Goal: Use online tool/utility

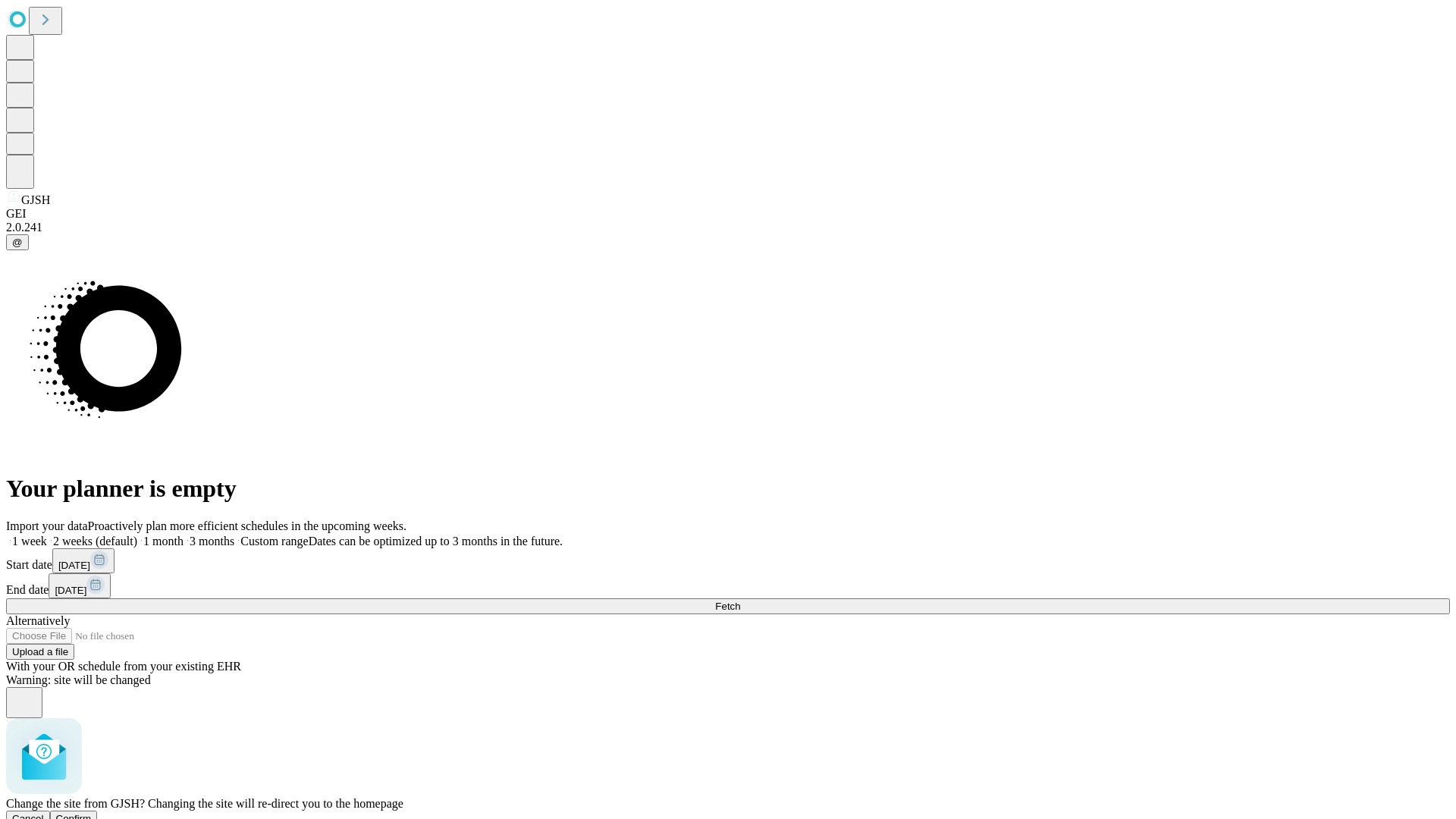
click at [92, 812] on span "Confirm" at bounding box center [74, 818] width 36 height 11
click at [137, 535] on label "2 weeks (default)" at bounding box center [92, 541] width 90 height 13
click at [740, 601] on span "Fetch" at bounding box center [727, 606] width 25 height 11
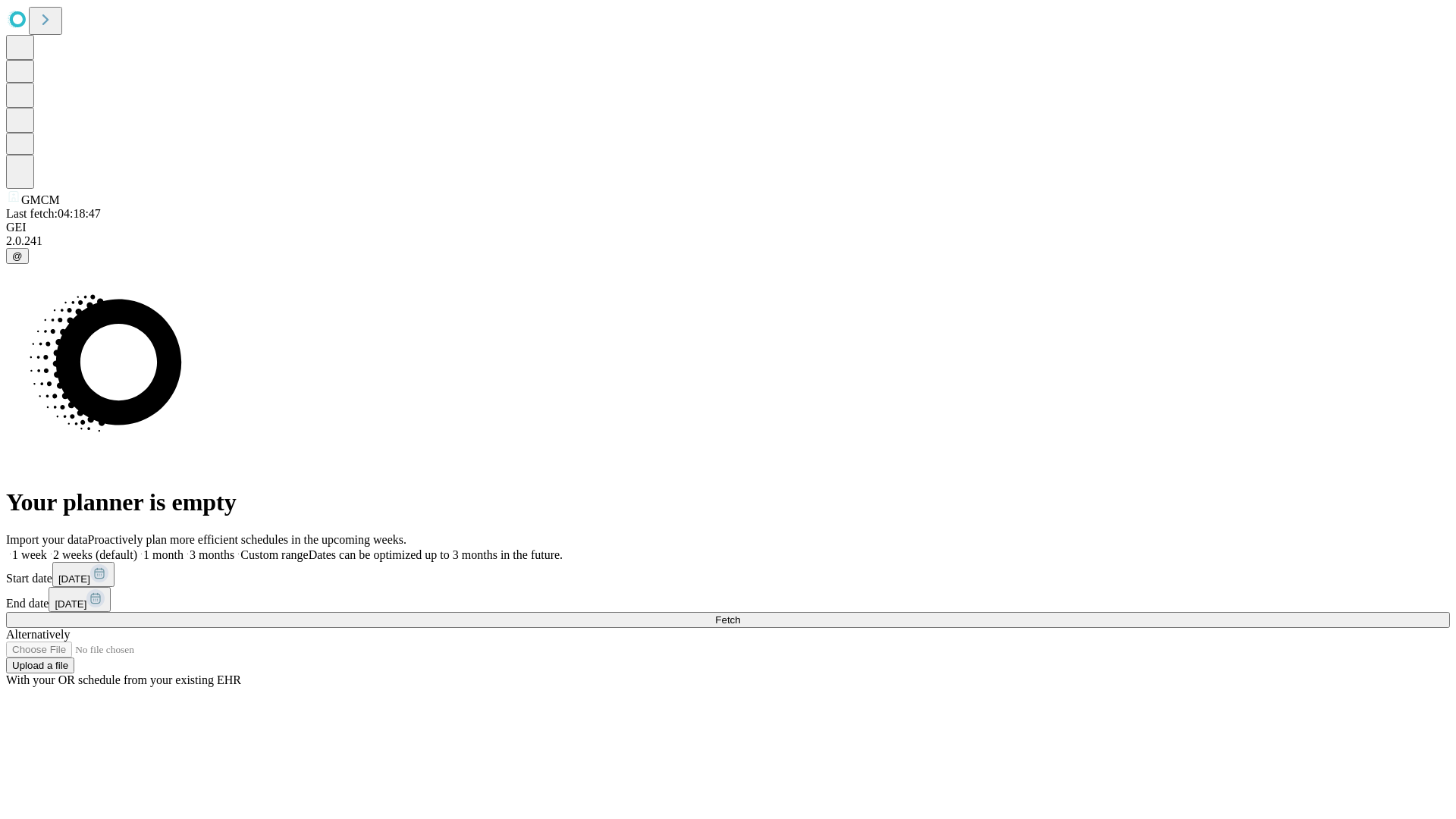
click at [137, 548] on label "2 weeks (default)" at bounding box center [92, 555] width 90 height 13
click at [740, 614] on span "Fetch" at bounding box center [727, 619] width 25 height 11
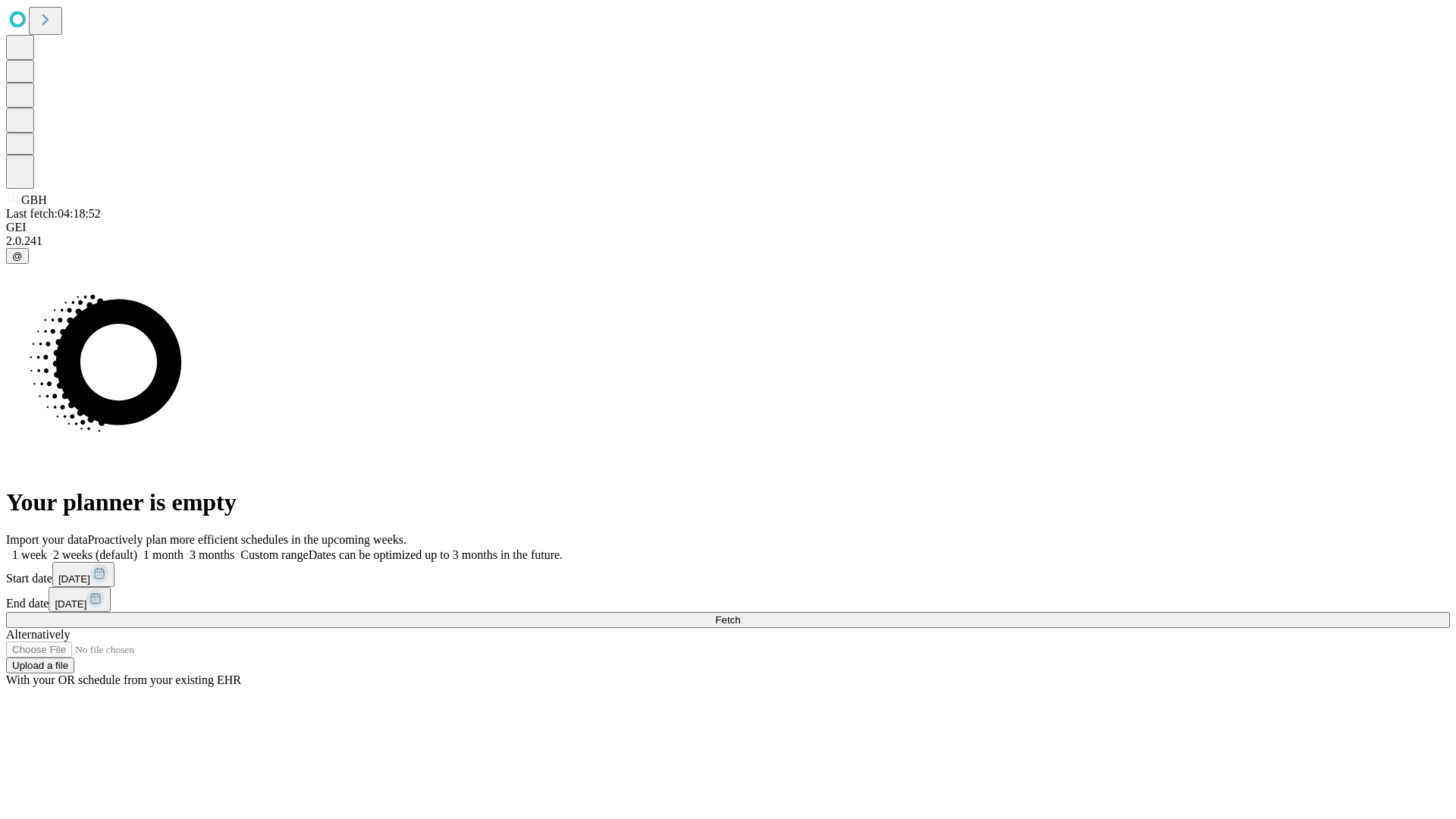
click at [137, 548] on label "2 weeks (default)" at bounding box center [92, 555] width 90 height 13
click at [740, 614] on span "Fetch" at bounding box center [727, 619] width 25 height 11
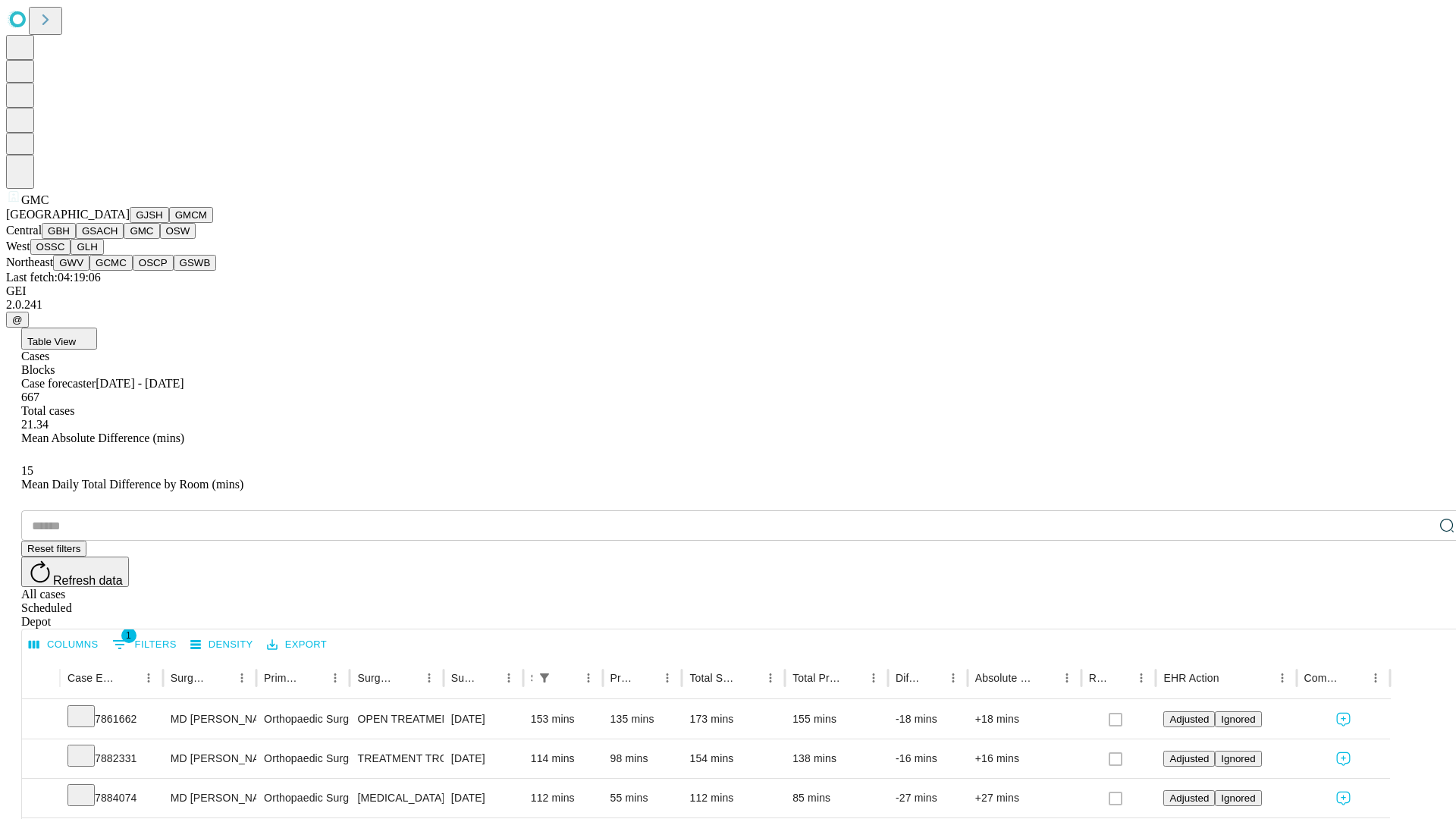
click at [160, 239] on button "OSW" at bounding box center [178, 231] width 37 height 16
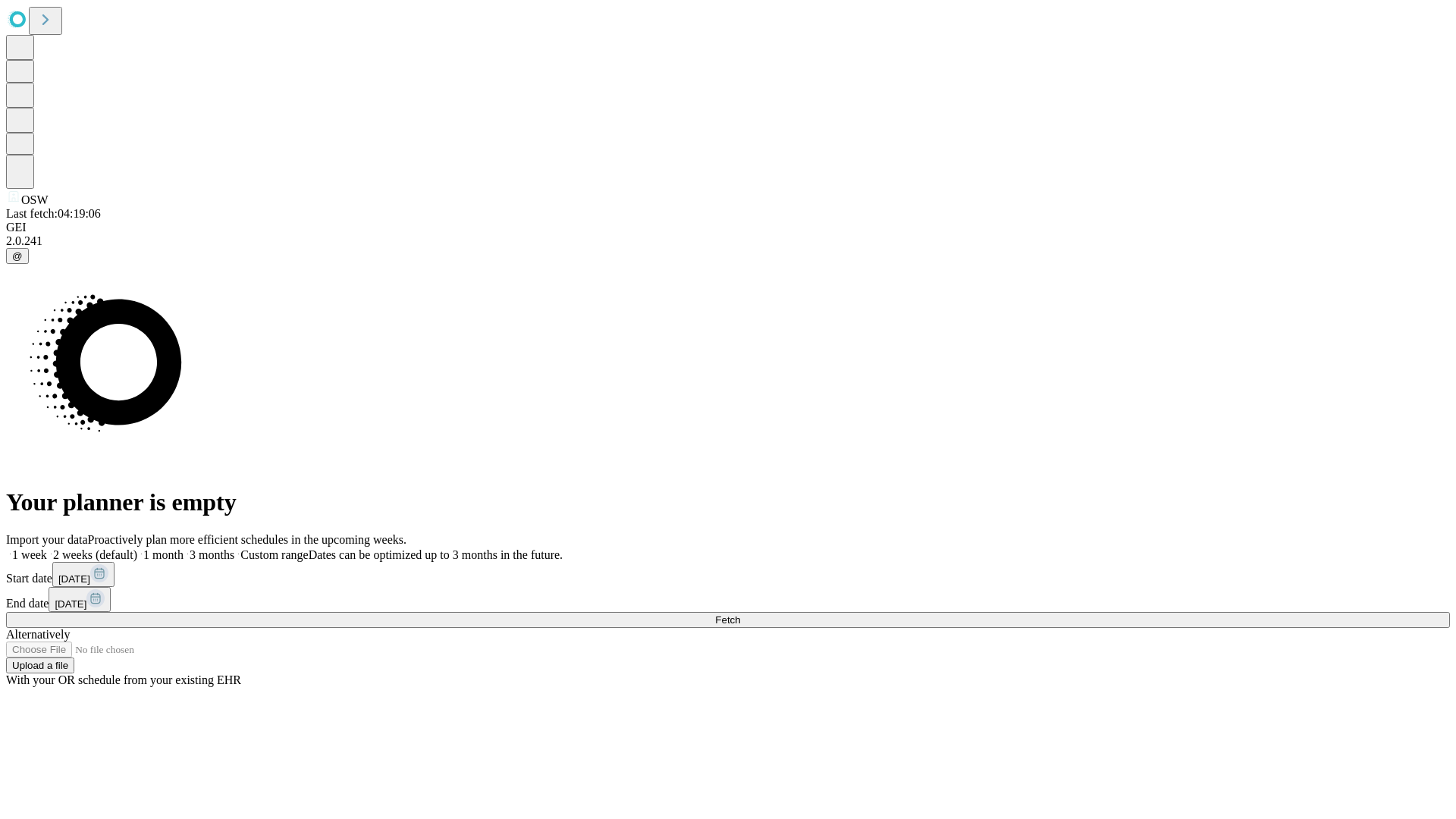
click at [137, 548] on label "2 weeks (default)" at bounding box center [92, 555] width 90 height 13
click at [740, 614] on span "Fetch" at bounding box center [727, 619] width 25 height 11
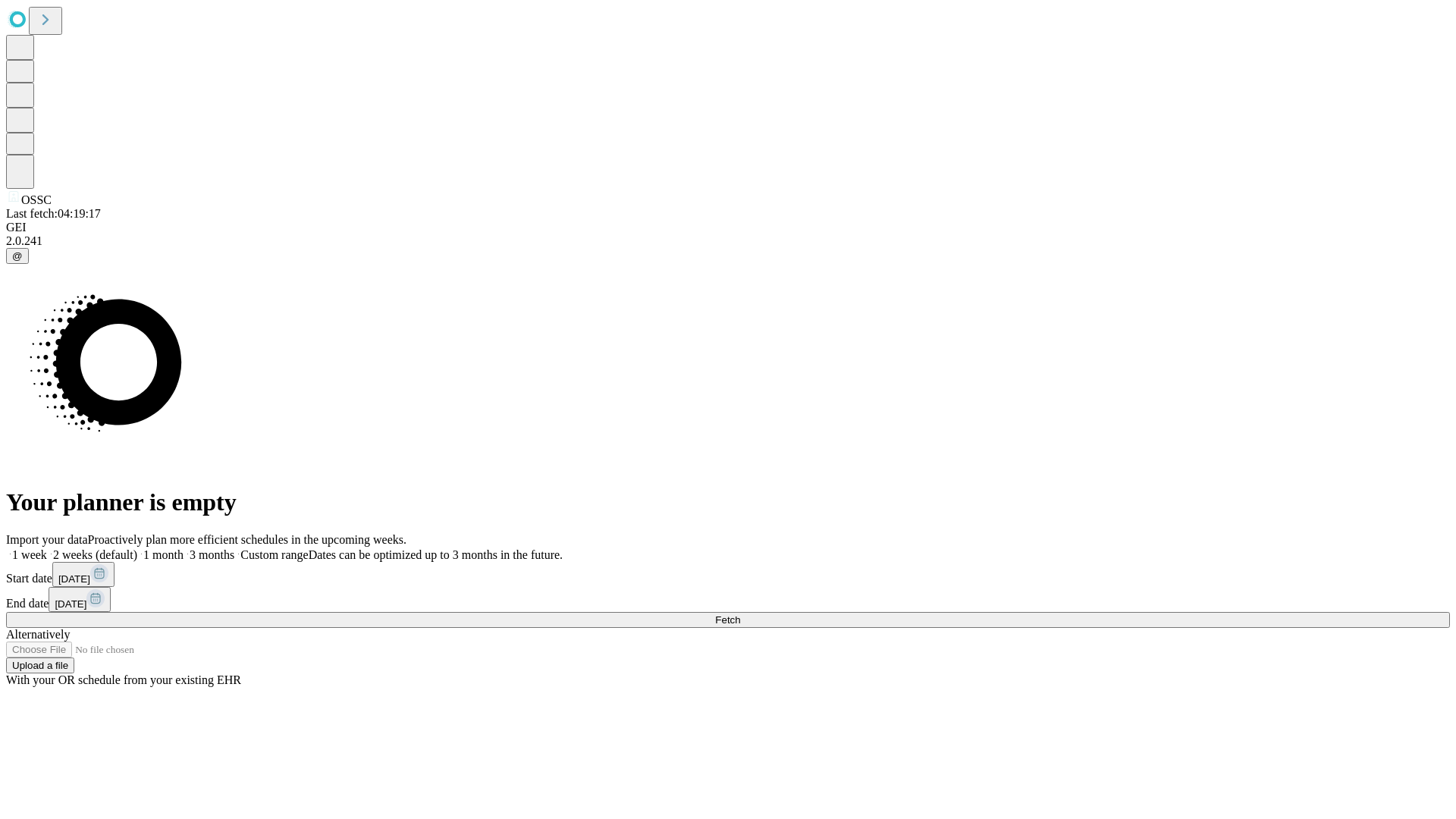
click at [740, 614] on span "Fetch" at bounding box center [727, 619] width 25 height 11
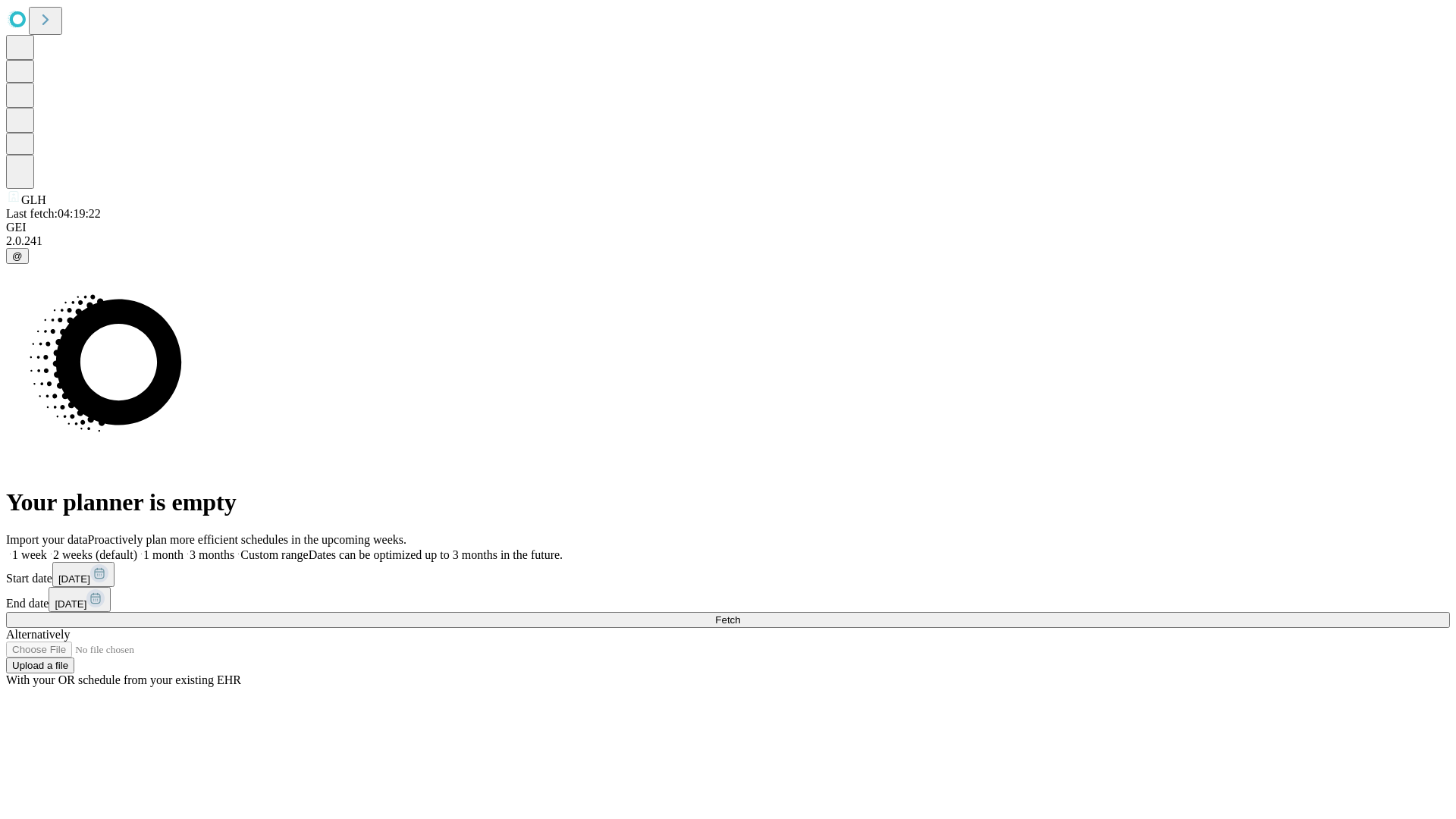
click at [740, 614] on span "Fetch" at bounding box center [727, 619] width 25 height 11
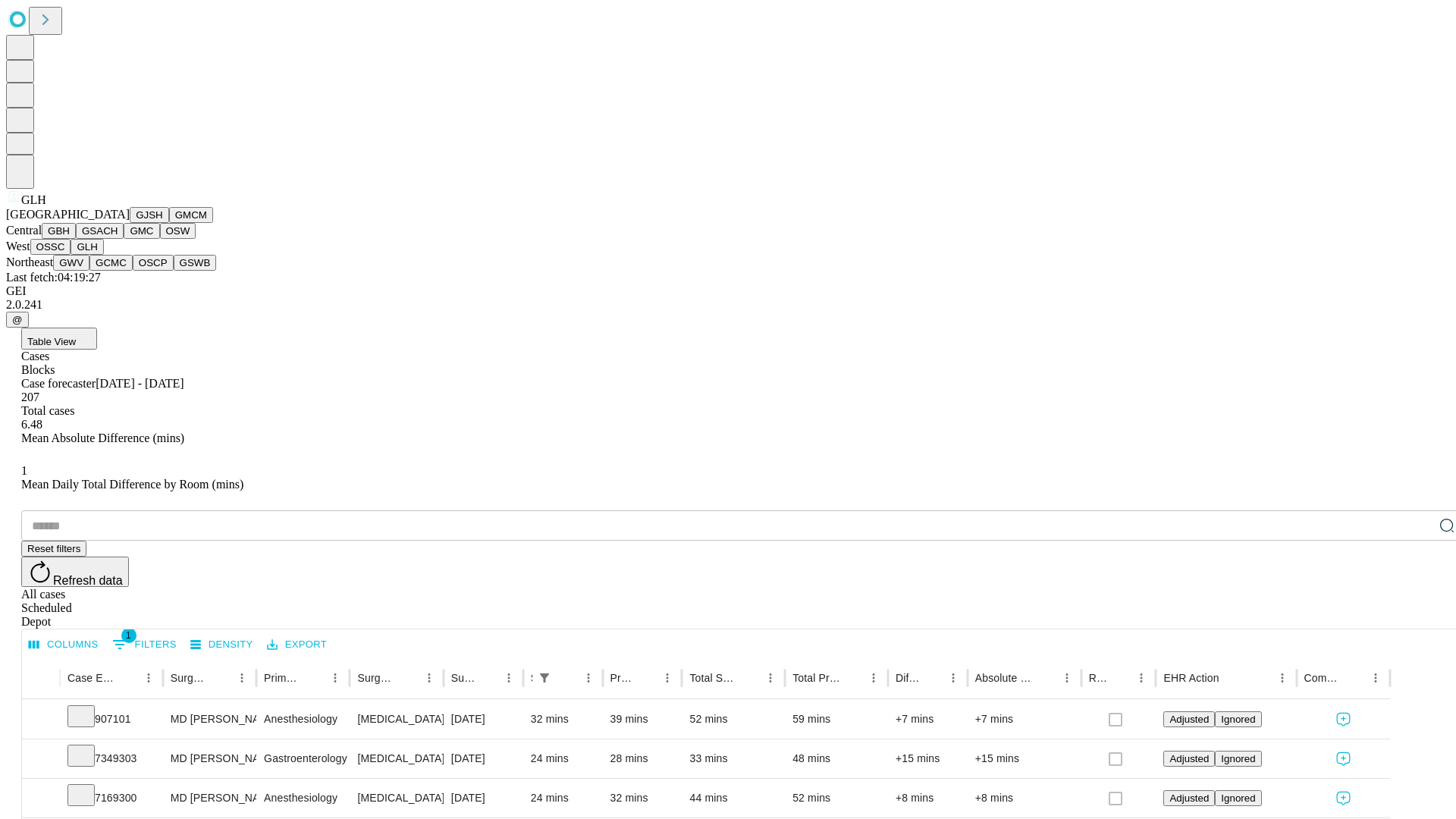
click at [90, 271] on button "GWV" at bounding box center [71, 263] width 37 height 16
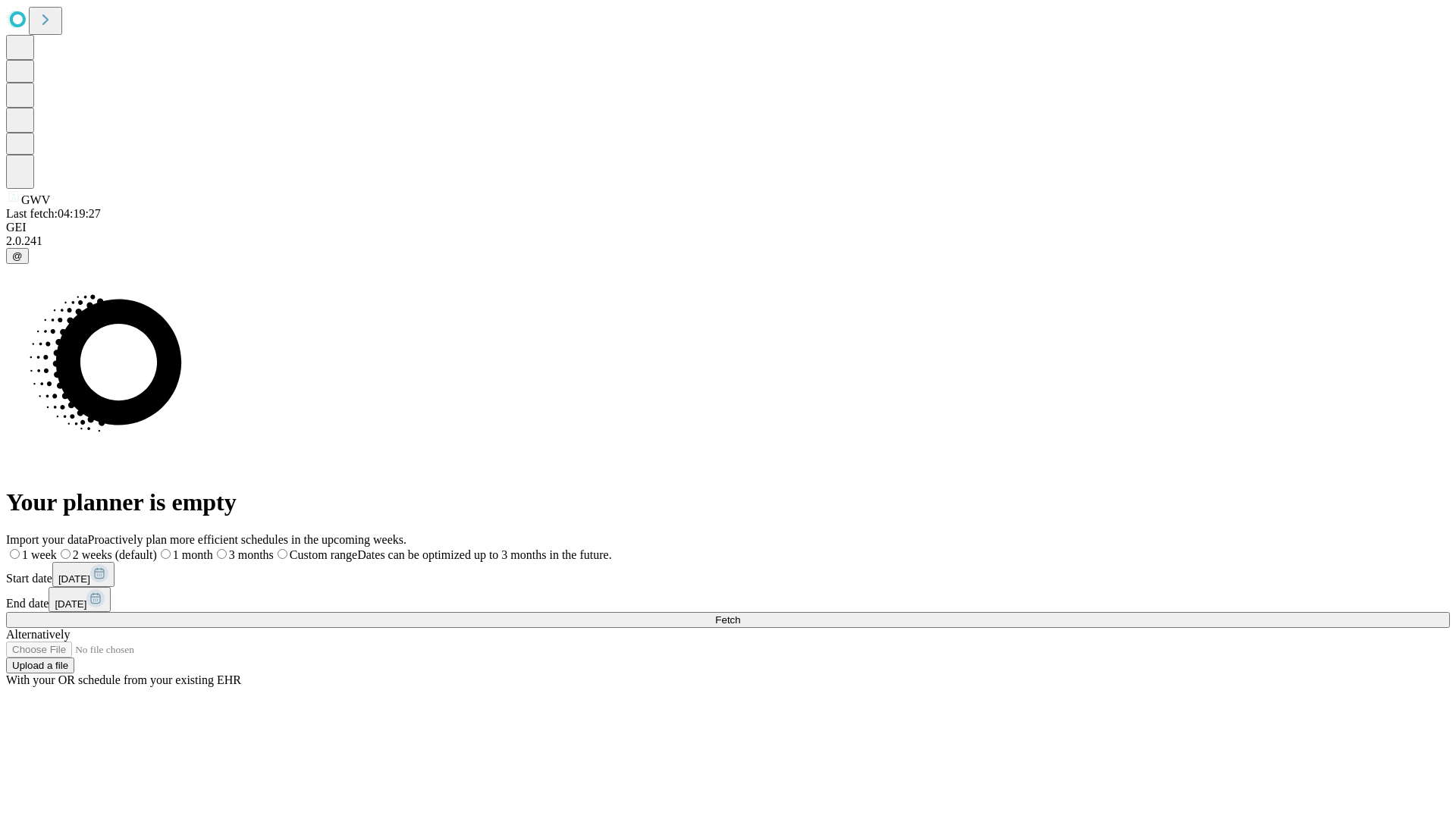
click at [157, 548] on label "2 weeks (default)" at bounding box center [107, 555] width 100 height 13
click at [740, 614] on span "Fetch" at bounding box center [727, 619] width 25 height 11
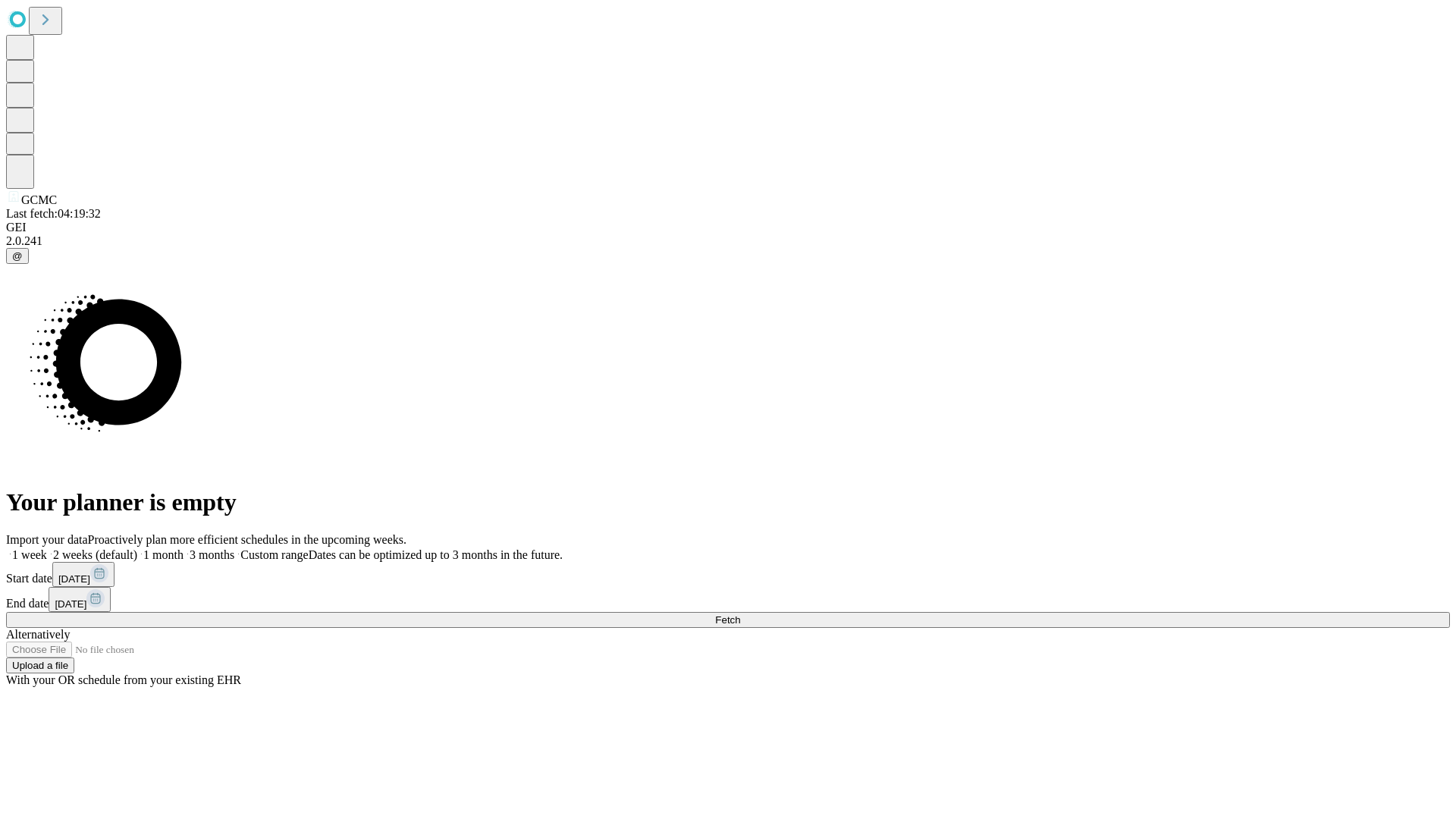
click at [137, 548] on label "2 weeks (default)" at bounding box center [92, 555] width 90 height 13
click at [740, 614] on span "Fetch" at bounding box center [727, 619] width 25 height 11
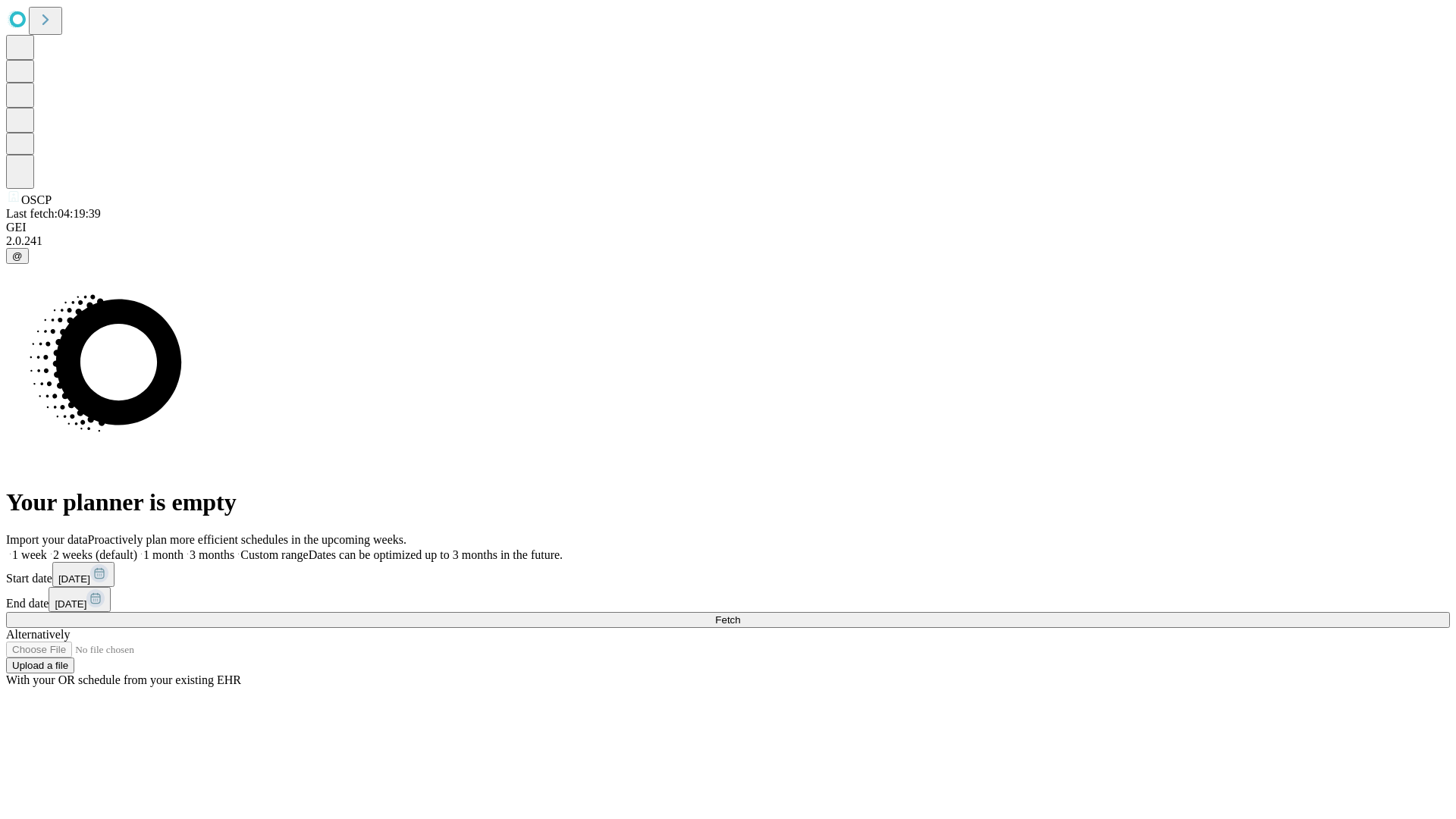
click at [137, 548] on label "2 weeks (default)" at bounding box center [92, 555] width 90 height 13
click at [740, 614] on span "Fetch" at bounding box center [727, 619] width 25 height 11
click at [137, 548] on label "2 weeks (default)" at bounding box center [92, 555] width 90 height 13
click at [740, 614] on span "Fetch" at bounding box center [727, 619] width 25 height 11
